Goal: Task Accomplishment & Management: Manage account settings

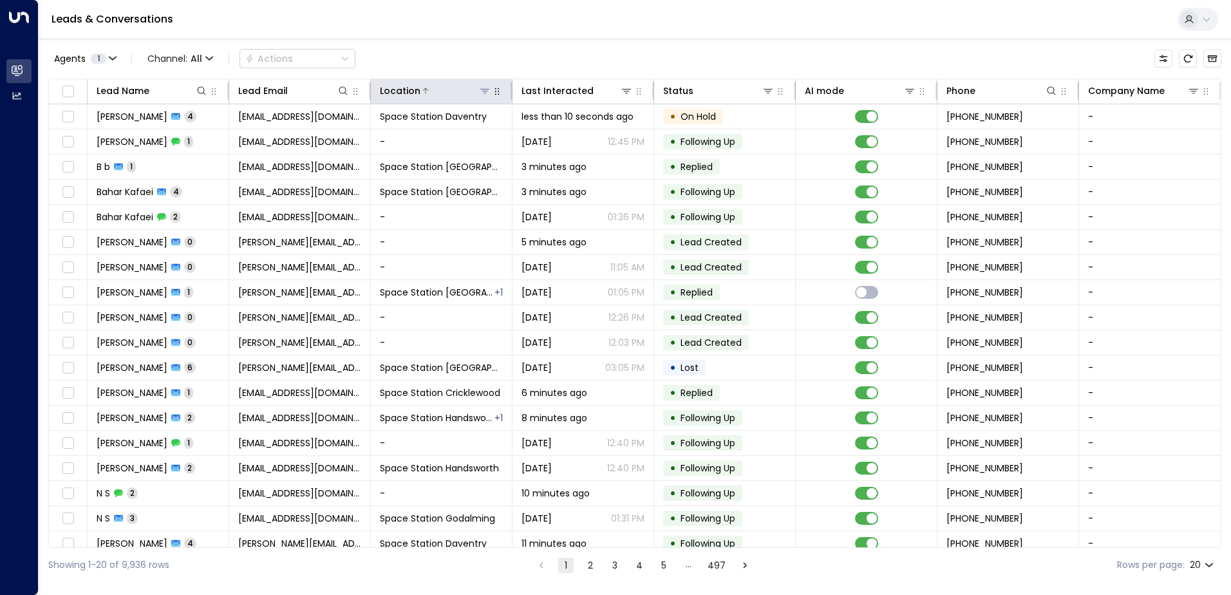
click at [488, 94] on icon at bounding box center [485, 91] width 10 height 10
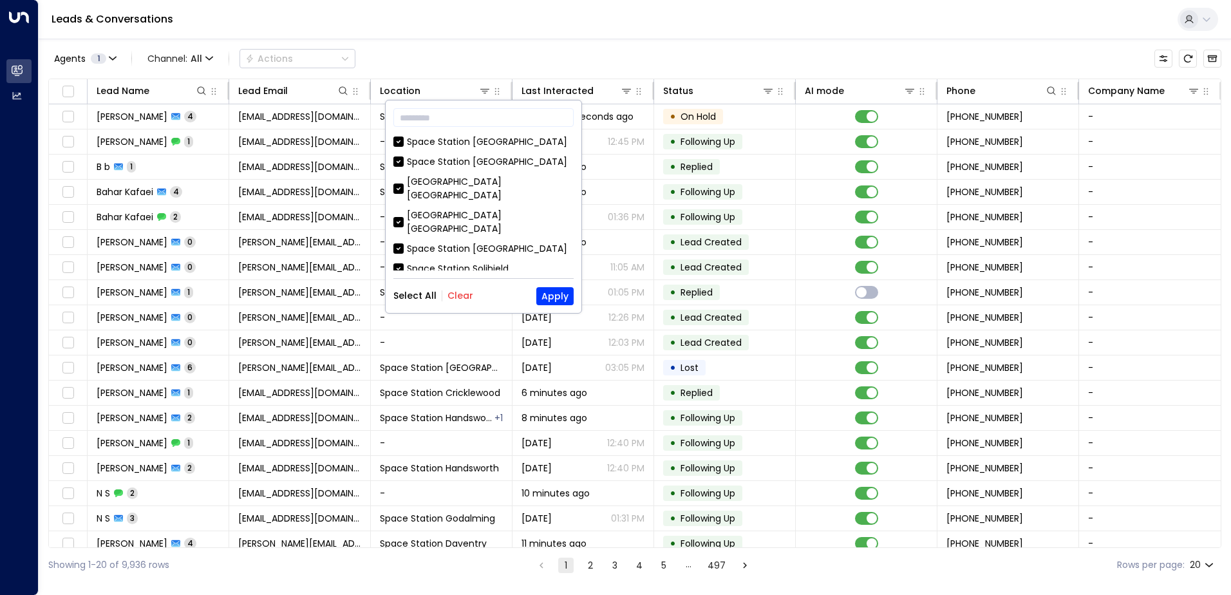
click at [463, 293] on button "Clear" at bounding box center [460, 295] width 26 height 10
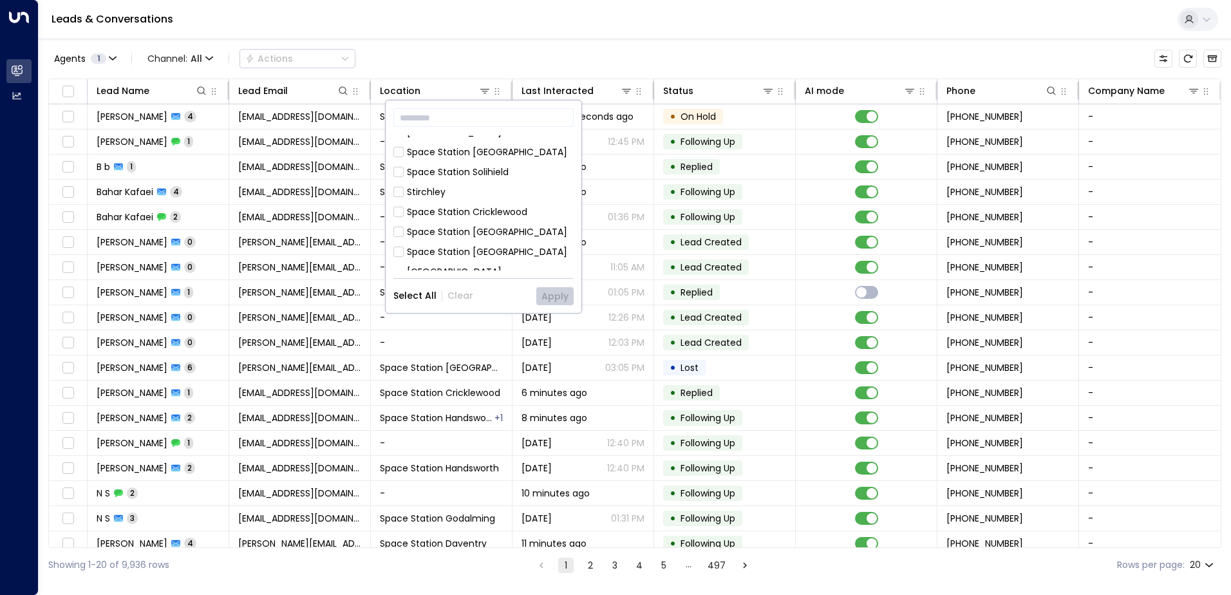
scroll to position [95, 0]
click at [493, 247] on div "Space Station [GEOGRAPHIC_DATA]" at bounding box center [487, 254] width 160 height 14
click at [553, 296] on button "Apply" at bounding box center [554, 296] width 37 height 18
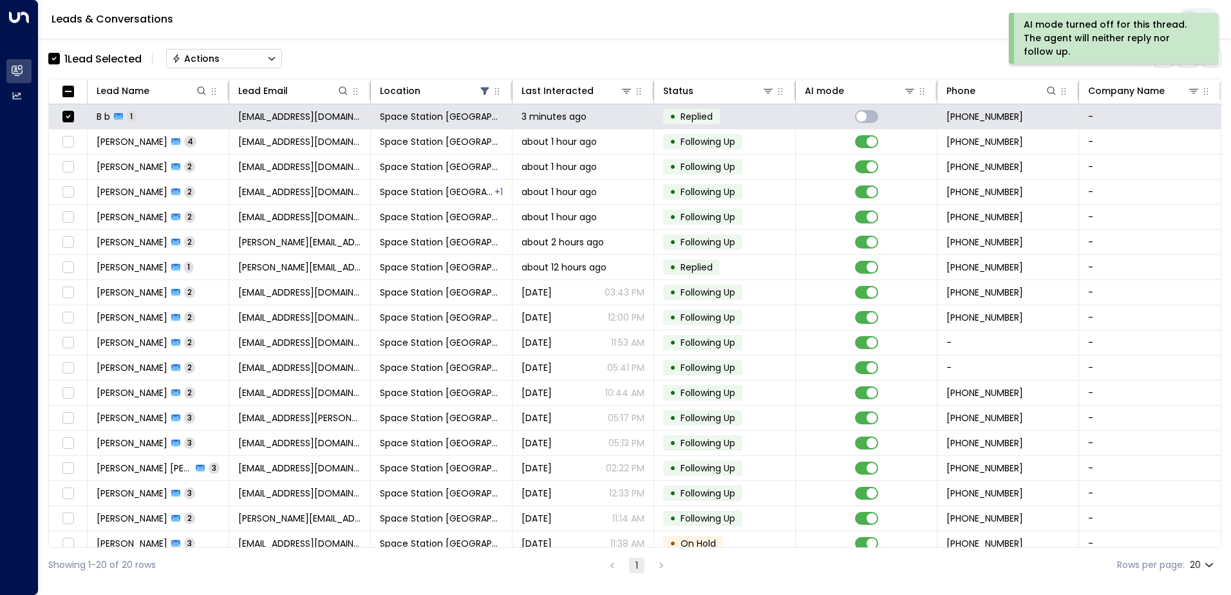
click at [194, 65] on button "Actions" at bounding box center [224, 58] width 116 height 19
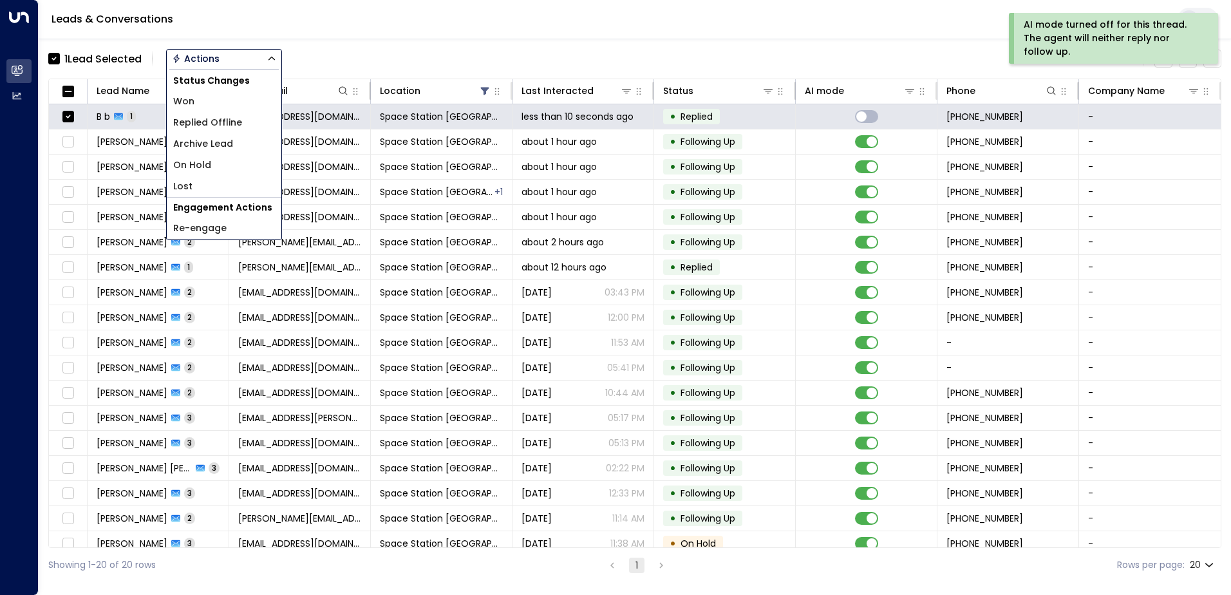
click at [203, 182] on li "Lost" at bounding box center [224, 186] width 115 height 21
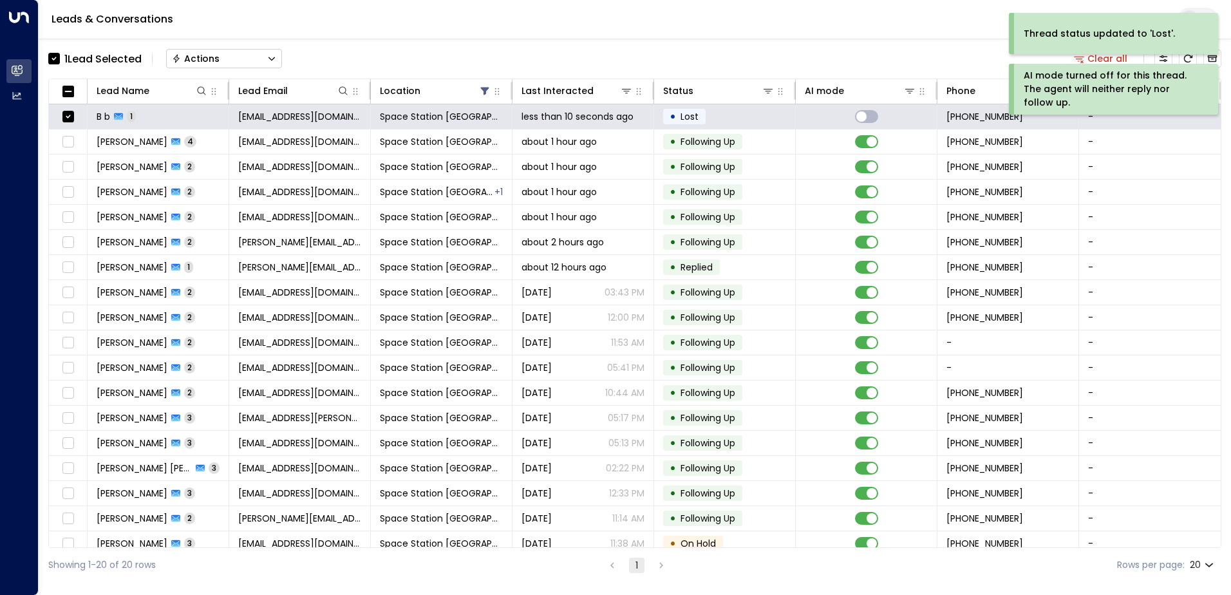
click at [194, 56] on div "Actions" at bounding box center [196, 59] width 48 height 12
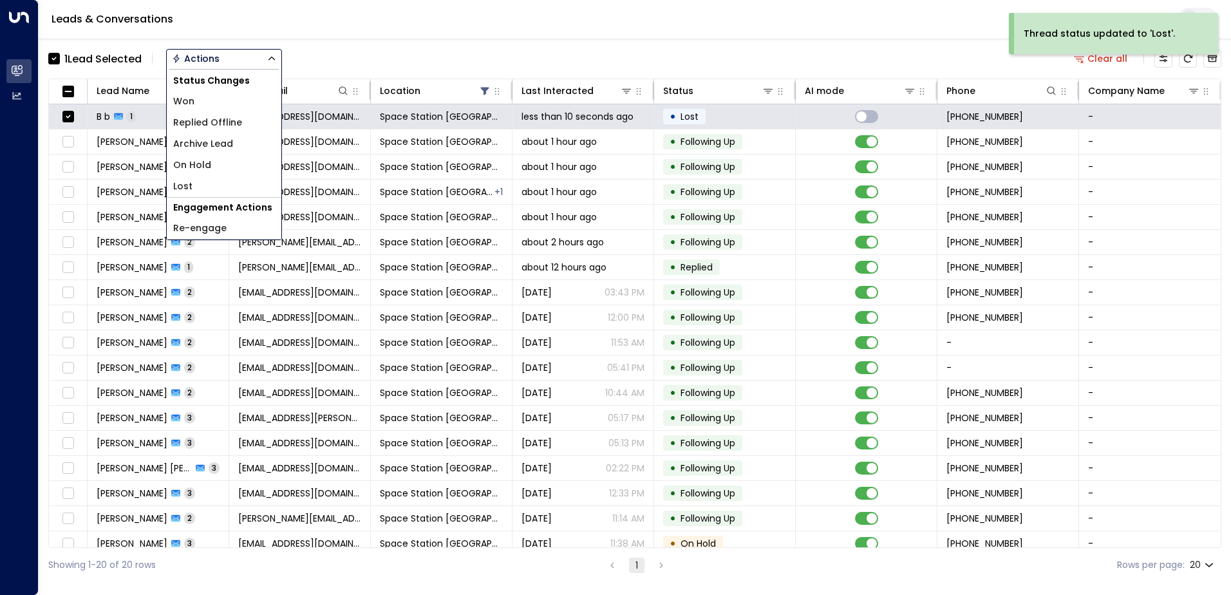
click at [221, 142] on span "Archive Lead" at bounding box center [203, 144] width 60 height 14
